Goal: Contribute content: Add original content to the website for others to see

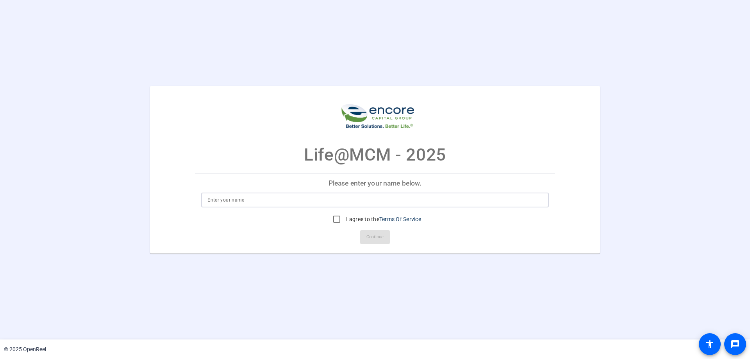
drag, startPoint x: 261, startPoint y: 200, endPoint x: 265, endPoint y: 198, distance: 4.4
click at [261, 199] on input at bounding box center [374, 199] width 335 height 9
type input "[PERSON_NAME]"
click at [336, 220] on input "I agree to the Terms Of Service" at bounding box center [337, 219] width 16 height 16
checkbox input "true"
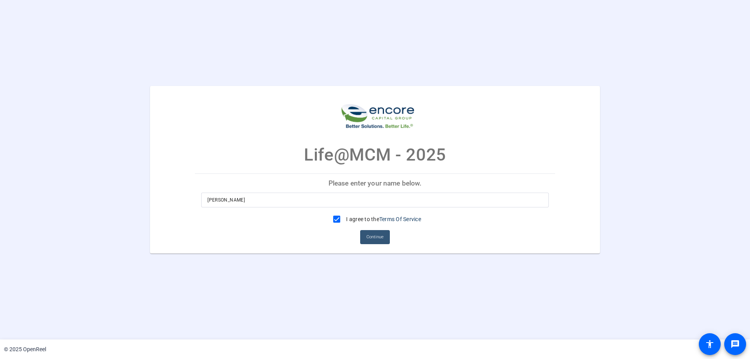
click at [377, 236] on span "Continue" at bounding box center [374, 237] width 17 height 12
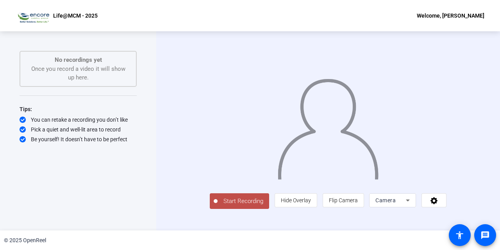
click at [218, 205] on span "Start Recording" at bounding box center [244, 200] width 52 height 9
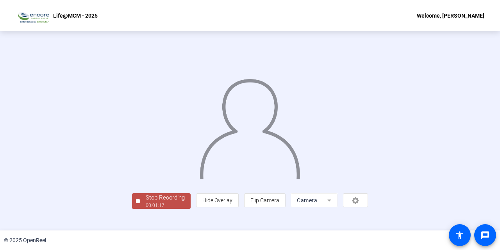
click at [210, 179] on img at bounding box center [250, 126] width 102 height 106
click at [258, 179] on img at bounding box center [250, 126] width 102 height 106
click at [25, 65] on div "Stop Recording 00:01:35 person Hide Overlay flip Flip Camera Camera" at bounding box center [250, 130] width 500 height 199
click at [301, 96] on img at bounding box center [250, 126] width 102 height 106
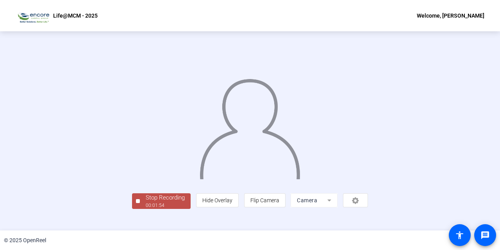
drag, startPoint x: 72, startPoint y: 176, endPoint x: 52, endPoint y: 186, distance: 22.5
click at [132, 186] on div at bounding box center [250, 119] width 236 height 133
click at [146, 202] on div "Stop Recording" at bounding box center [165, 197] width 39 height 9
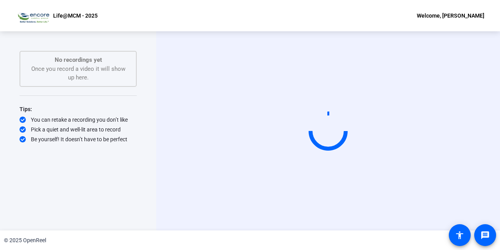
scroll to position [0, 0]
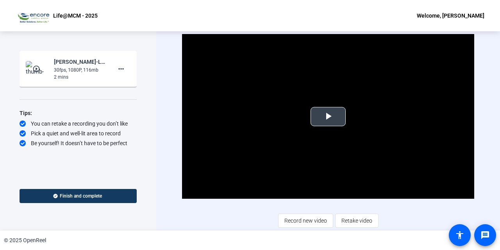
click at [328, 116] on span "Video Player" at bounding box center [328, 116] width 0 height 0
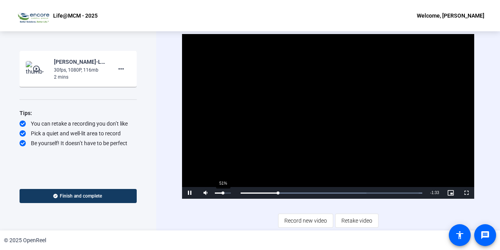
click at [223, 191] on div "51%" at bounding box center [223, 193] width 20 height 12
click at [230, 192] on div "100%" at bounding box center [223, 192] width 16 height 1
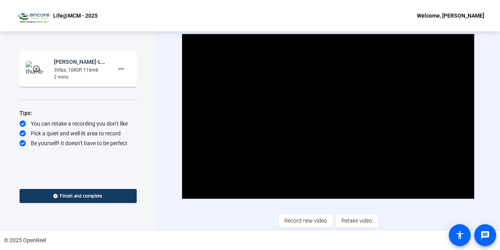
click at [494, 161] on div "Video Player is loading. Play Video Pause Mute 100% Current Time 0:32 / Duratio…" at bounding box center [328, 130] width 344 height 199
click at [355, 218] on span "Retake video" at bounding box center [356, 220] width 31 height 15
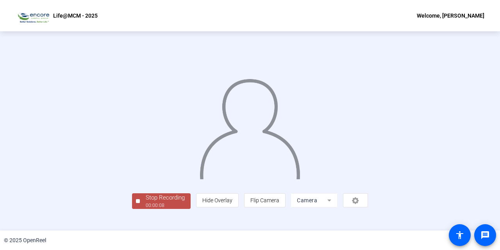
click at [368, 153] on div at bounding box center [250, 119] width 236 height 133
click at [146, 209] on div "00:00:12" at bounding box center [165, 205] width 39 height 7
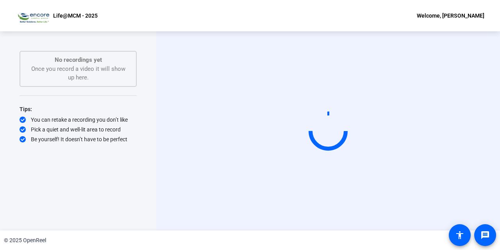
scroll to position [0, 0]
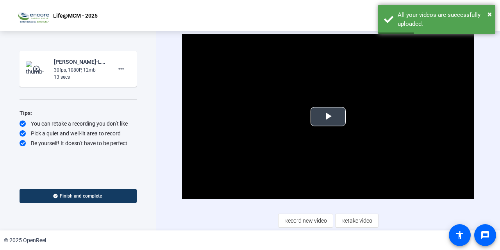
click at [328, 116] on span "Video Player" at bounding box center [328, 116] width 0 height 0
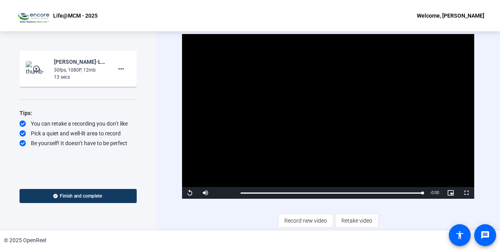
click at [493, 173] on div "Video Player is loading. Play Video Replay Mute Current Time 0:12 / Duration 0:…" at bounding box center [328, 130] width 344 height 199
click at [351, 218] on span "Retake video" at bounding box center [356, 220] width 31 height 15
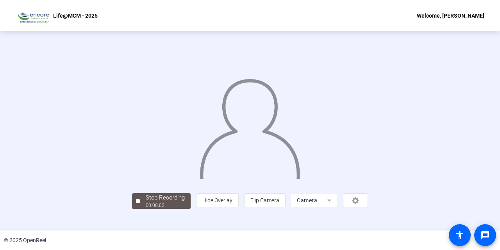
scroll to position [37, 0]
click at [368, 207] on div "person Hide Overlay flip Flip Camera Camera" at bounding box center [282, 200] width 172 height 14
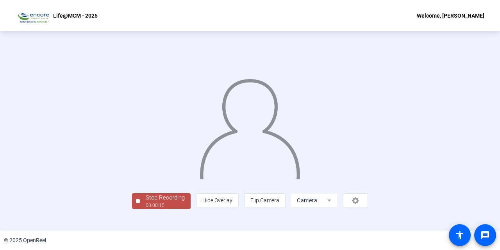
click at [368, 207] on div "person Hide Overlay flip Flip Camera Camera" at bounding box center [282, 200] width 172 height 14
click at [146, 209] on div "00:00:22" at bounding box center [165, 205] width 39 height 7
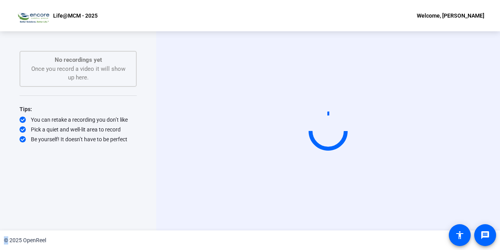
scroll to position [0, 0]
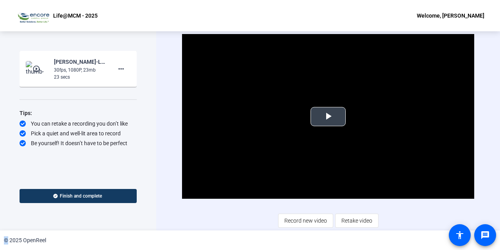
click at [328, 116] on span "Video Player" at bounding box center [328, 116] width 0 height 0
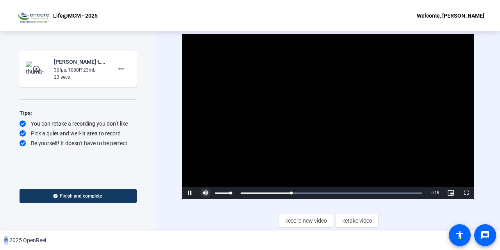
click at [207, 193] on span "Video Player" at bounding box center [206, 193] width 16 height 0
click at [359, 221] on span "Retake video" at bounding box center [356, 220] width 31 height 15
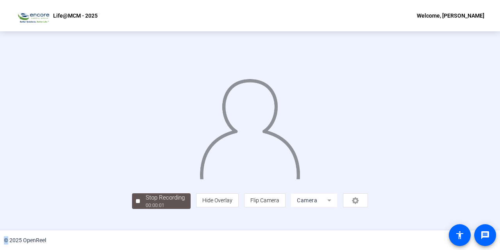
scroll to position [37, 0]
click at [66, 225] on div "Start Recording No recordings yet Once you record a video it will show up here.…" at bounding box center [250, 130] width 500 height 199
click at [146, 202] on div "Stop Recording" at bounding box center [165, 197] width 39 height 9
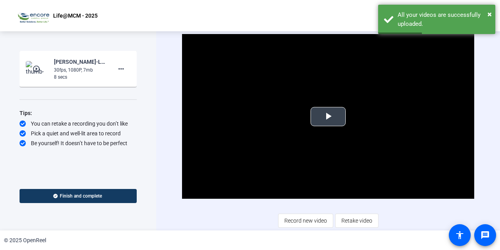
click at [328, 116] on span "Video Player" at bounding box center [328, 116] width 0 height 0
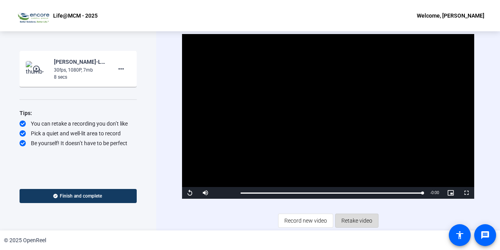
click at [358, 218] on span "Retake video" at bounding box center [356, 220] width 31 height 15
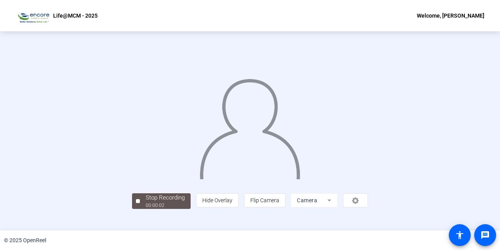
scroll to position [37, 0]
click at [337, 207] on mat-form-field "Camera" at bounding box center [314, 200] width 47 height 14
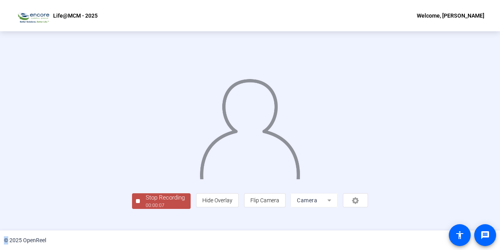
drag, startPoint x: 422, startPoint y: 215, endPoint x: 445, endPoint y: 216, distance: 23.1
click at [368, 207] on div "person Hide Overlay flip Flip Camera Camera" at bounding box center [282, 200] width 172 height 14
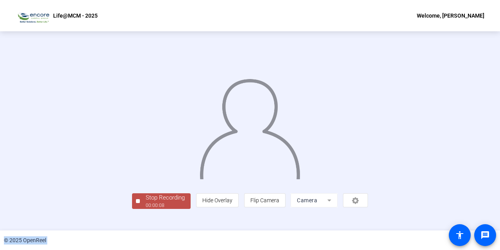
click at [368, 207] on div "person Hide Overlay flip Flip Camera Camera" at bounding box center [282, 200] width 172 height 14
click at [146, 202] on div "Stop Recording" at bounding box center [165, 197] width 39 height 9
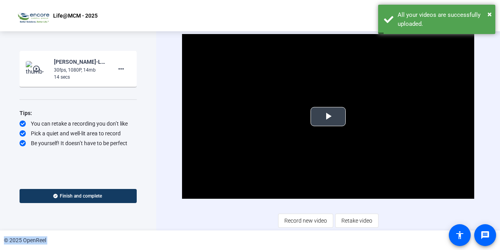
click at [328, 116] on span "Video Player" at bounding box center [328, 116] width 0 height 0
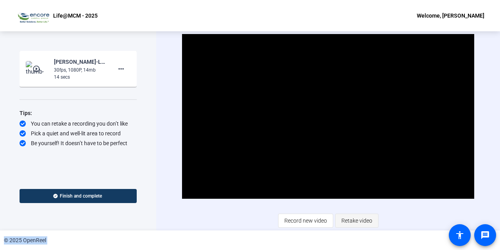
click at [353, 220] on span "Retake video" at bounding box center [356, 220] width 31 height 15
